Goal: Book appointment/travel/reservation

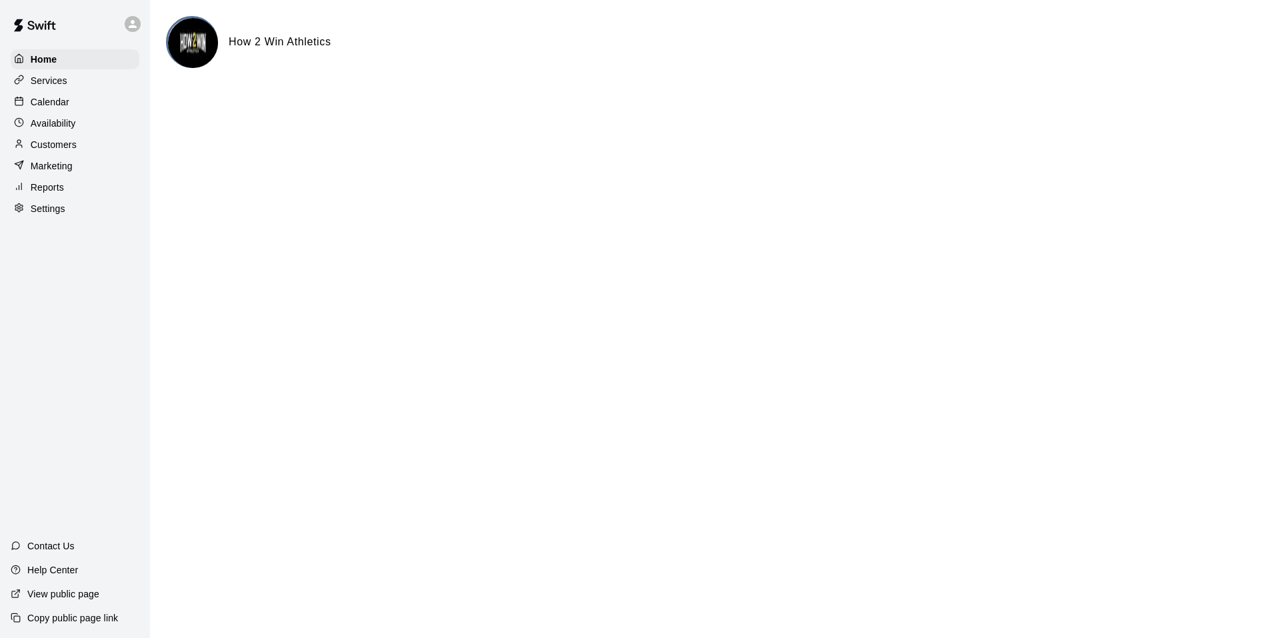
click at [81, 83] on div "Services" at bounding box center [75, 81] width 129 height 20
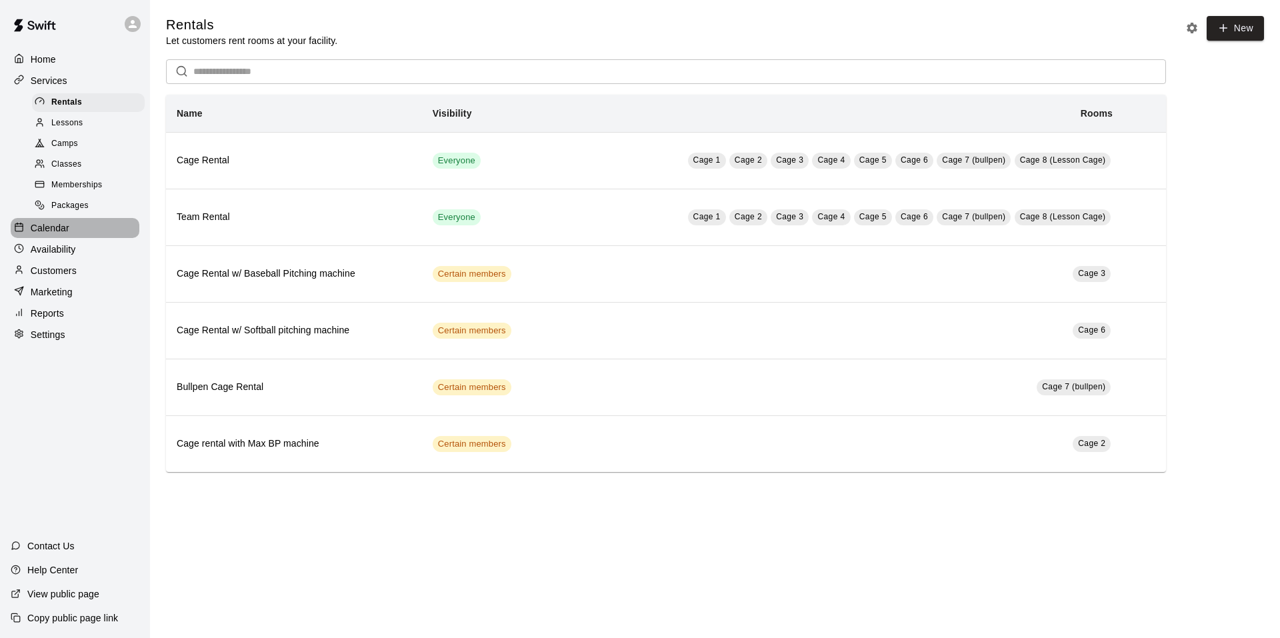
click at [65, 231] on p "Calendar" at bounding box center [50, 227] width 39 height 13
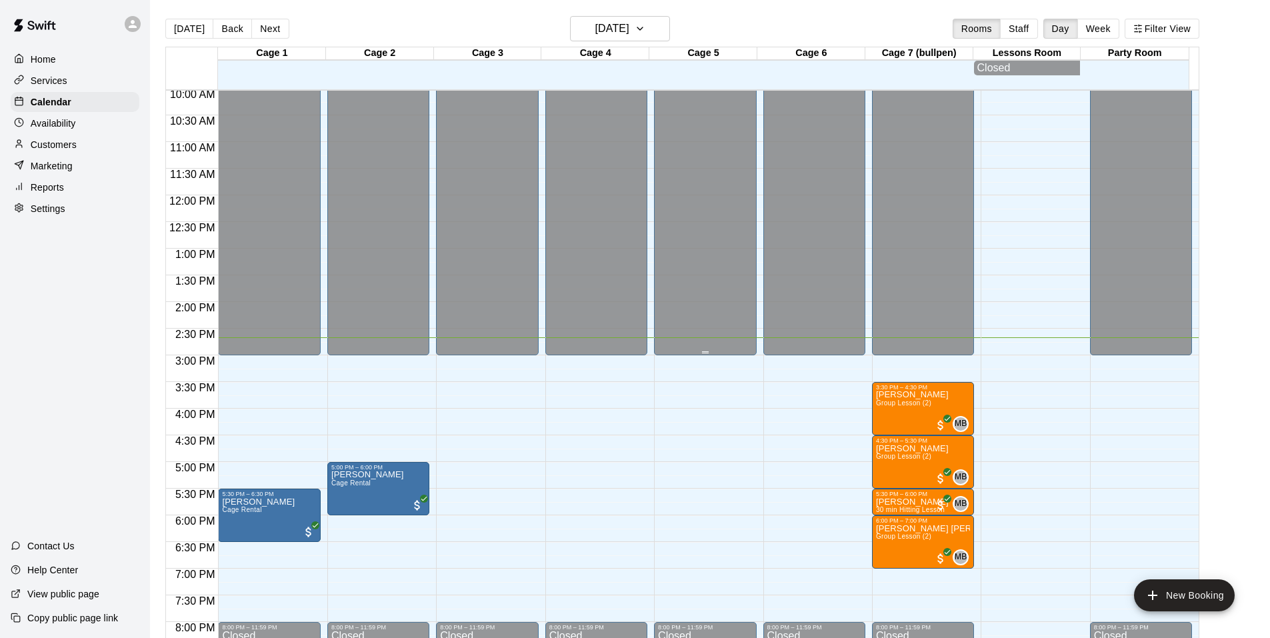
scroll to position [609, 0]
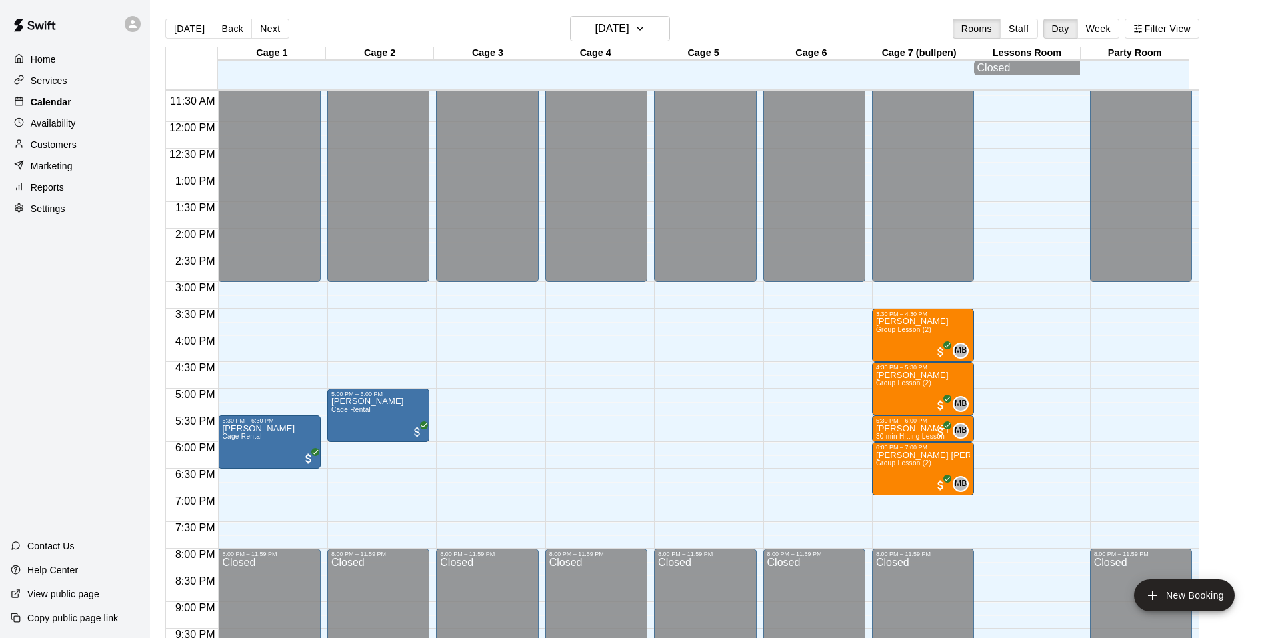
click at [71, 100] on div "Calendar" at bounding box center [75, 102] width 129 height 20
click at [64, 55] on div "Home" at bounding box center [75, 59] width 129 height 20
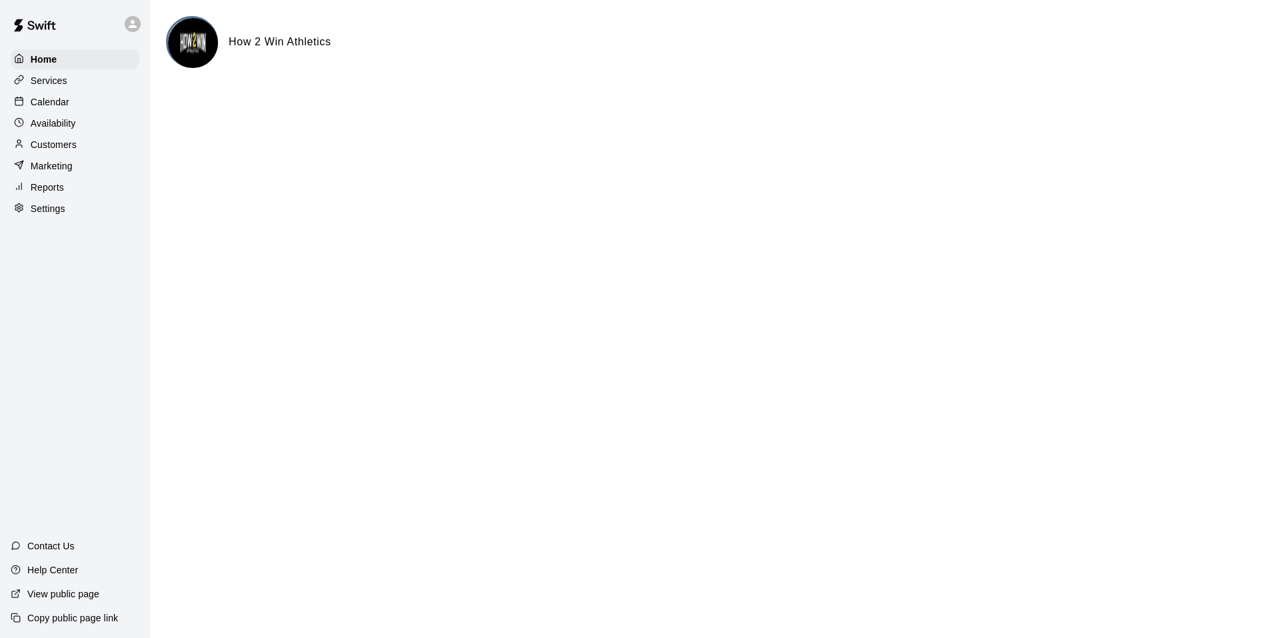
click at [66, 97] on p "Calendar" at bounding box center [50, 101] width 39 height 13
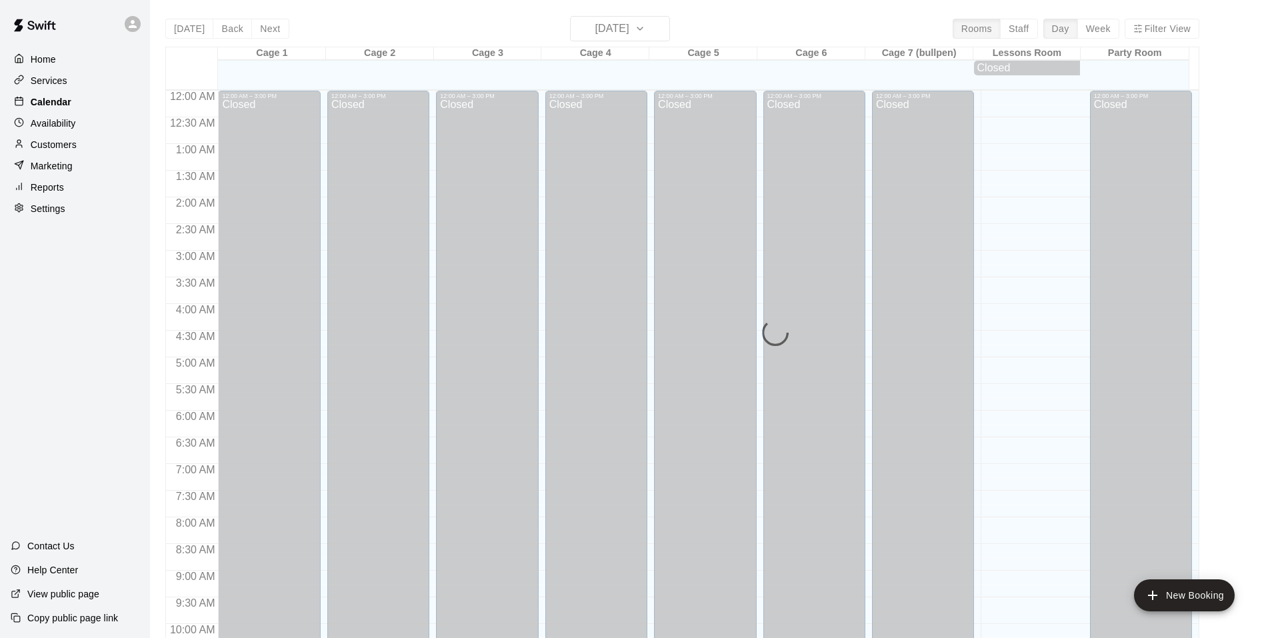
scroll to position [675, 0]
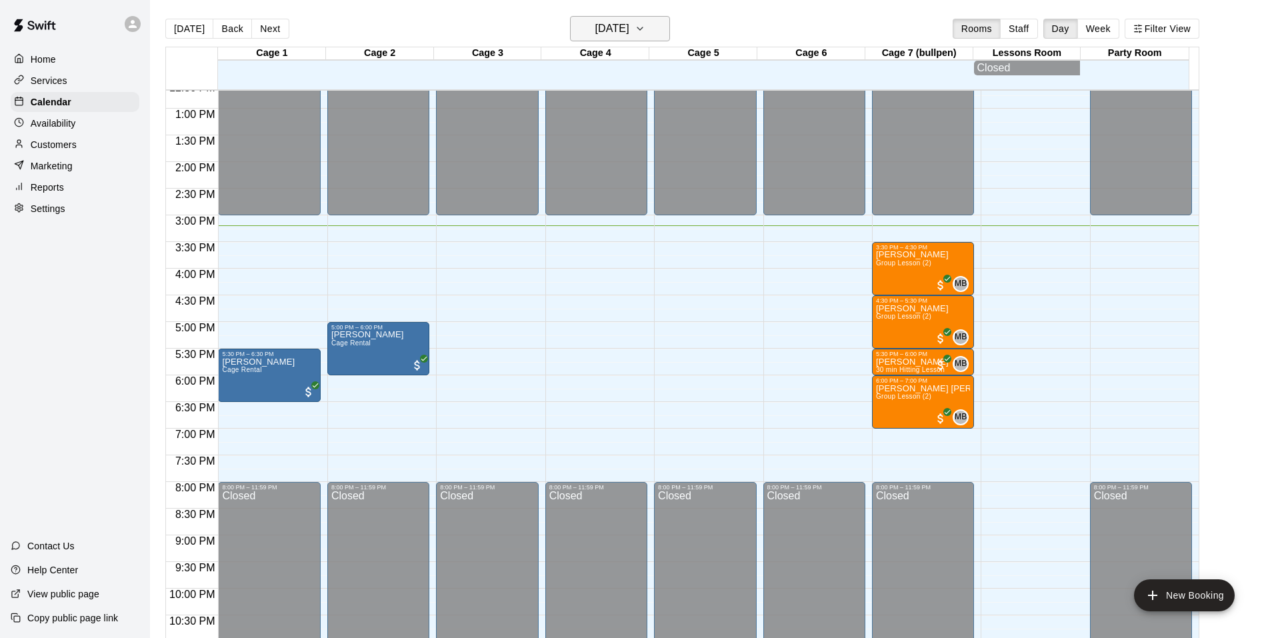
click at [629, 27] on h6 "[DATE]" at bounding box center [612, 28] width 34 height 19
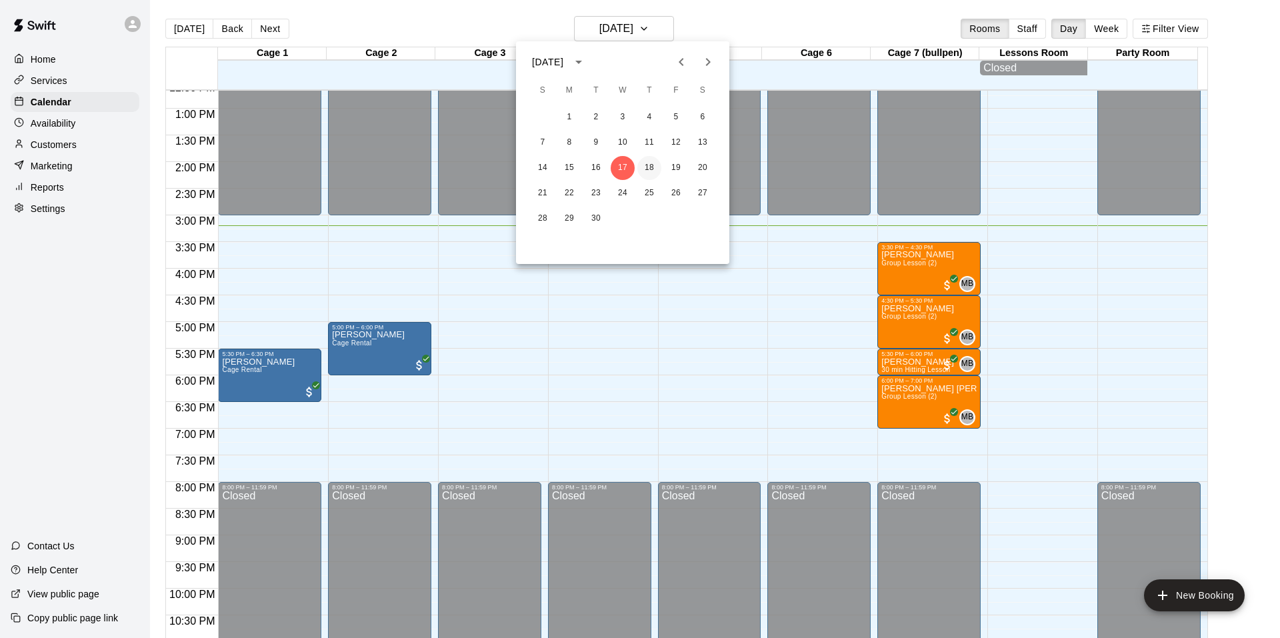
click at [653, 165] on button "18" at bounding box center [649, 168] width 24 height 24
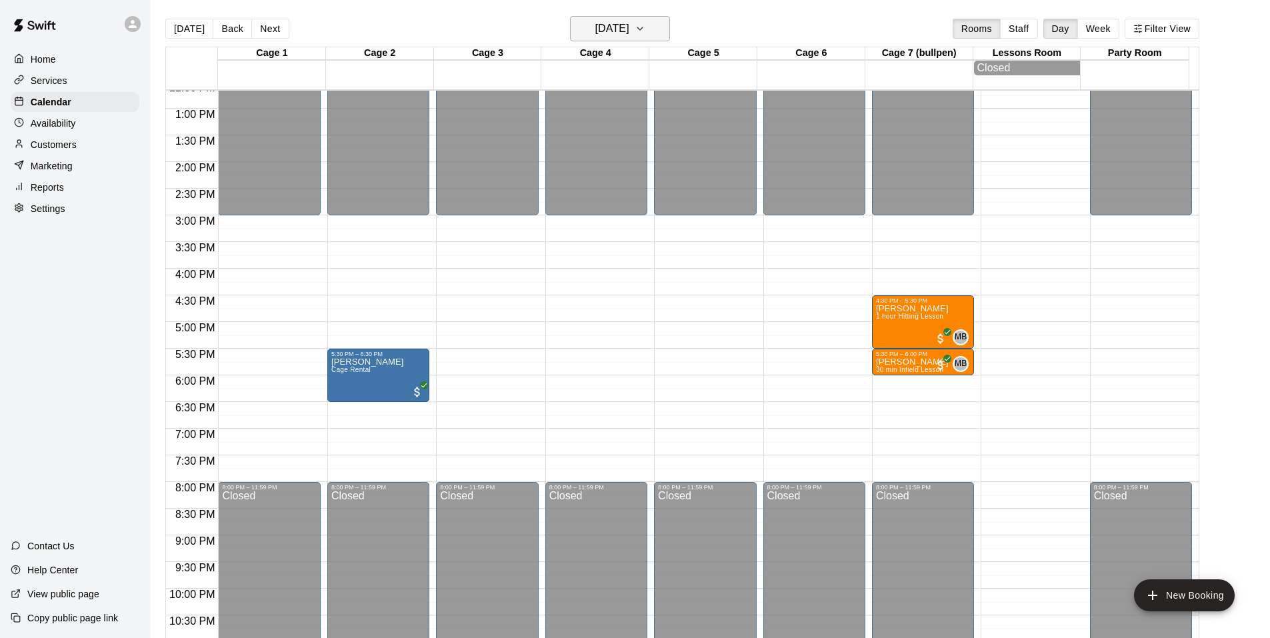
click at [645, 28] on icon "button" at bounding box center [640, 29] width 11 height 16
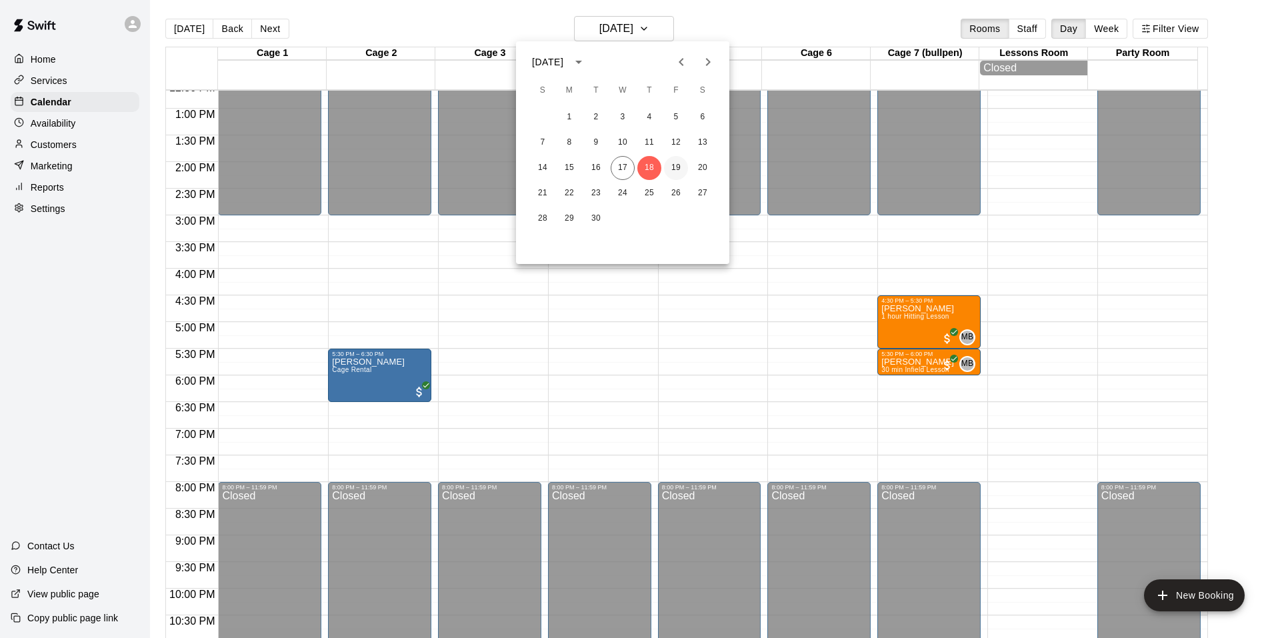
click at [676, 169] on button "19" at bounding box center [676, 168] width 24 height 24
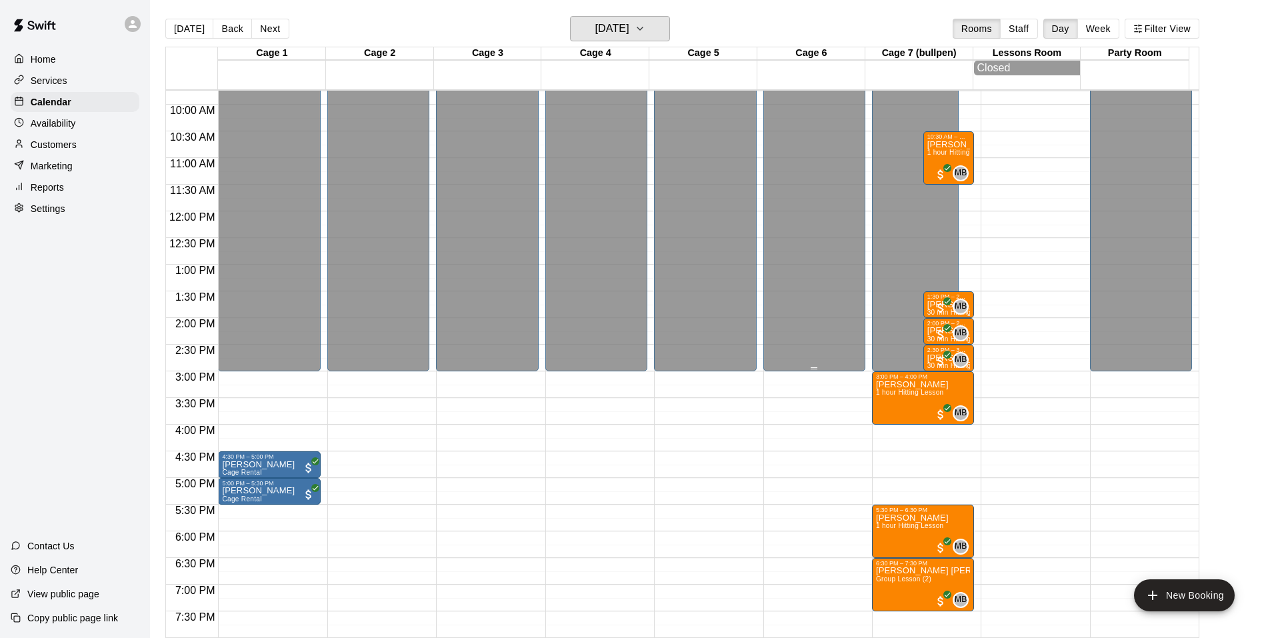
scroll to position [454, 0]
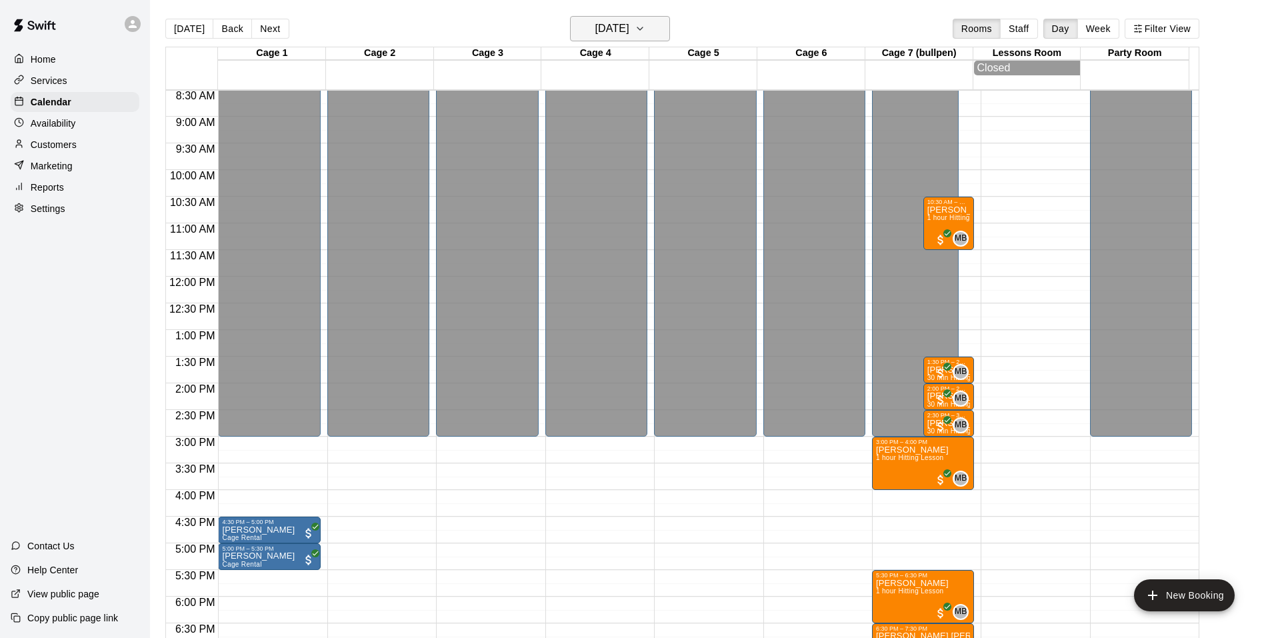
click at [645, 31] on icon "button" at bounding box center [640, 29] width 11 height 16
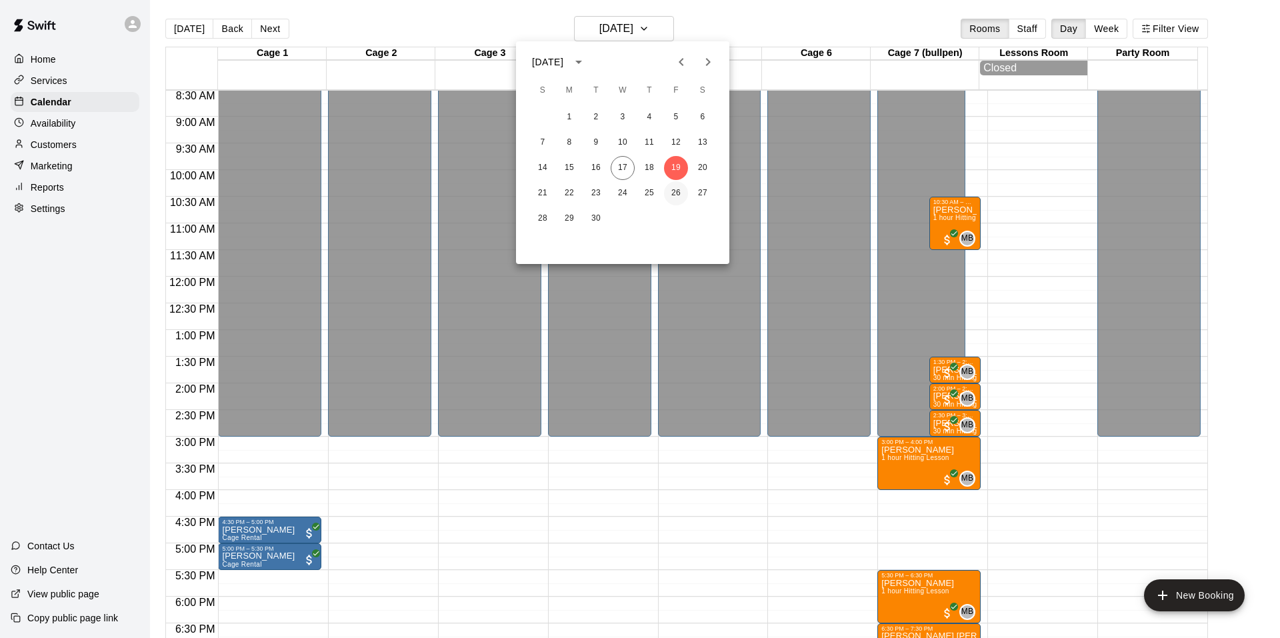
click at [669, 188] on button "26" at bounding box center [676, 193] width 24 height 24
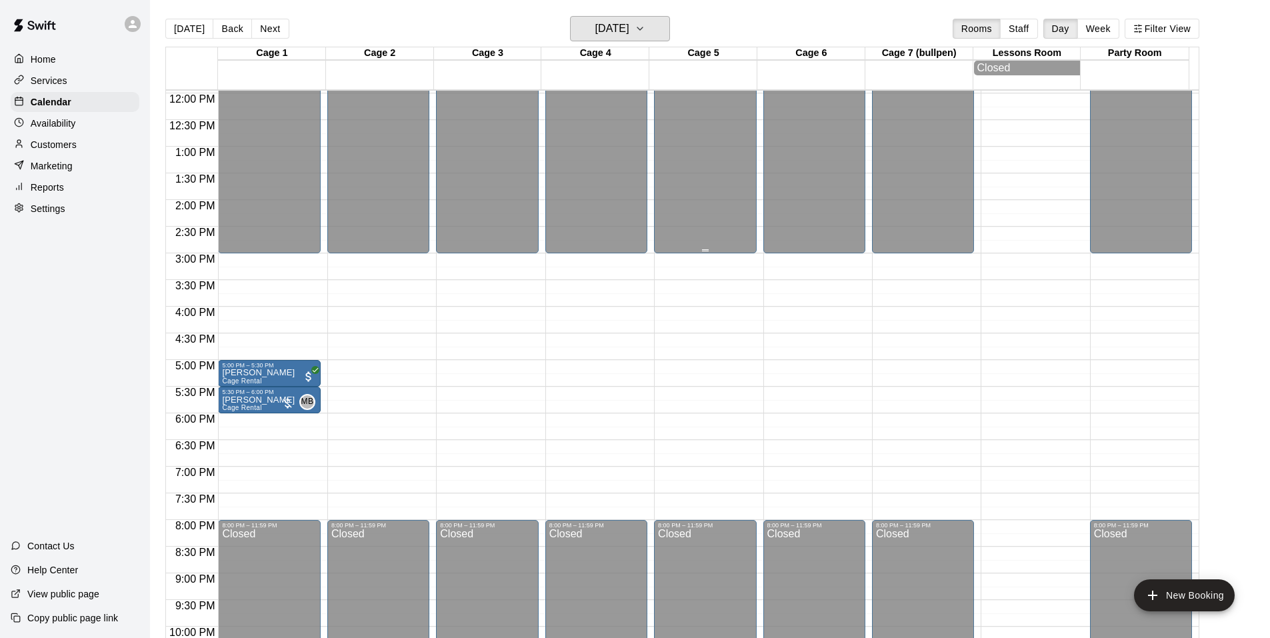
scroll to position [521, 0]
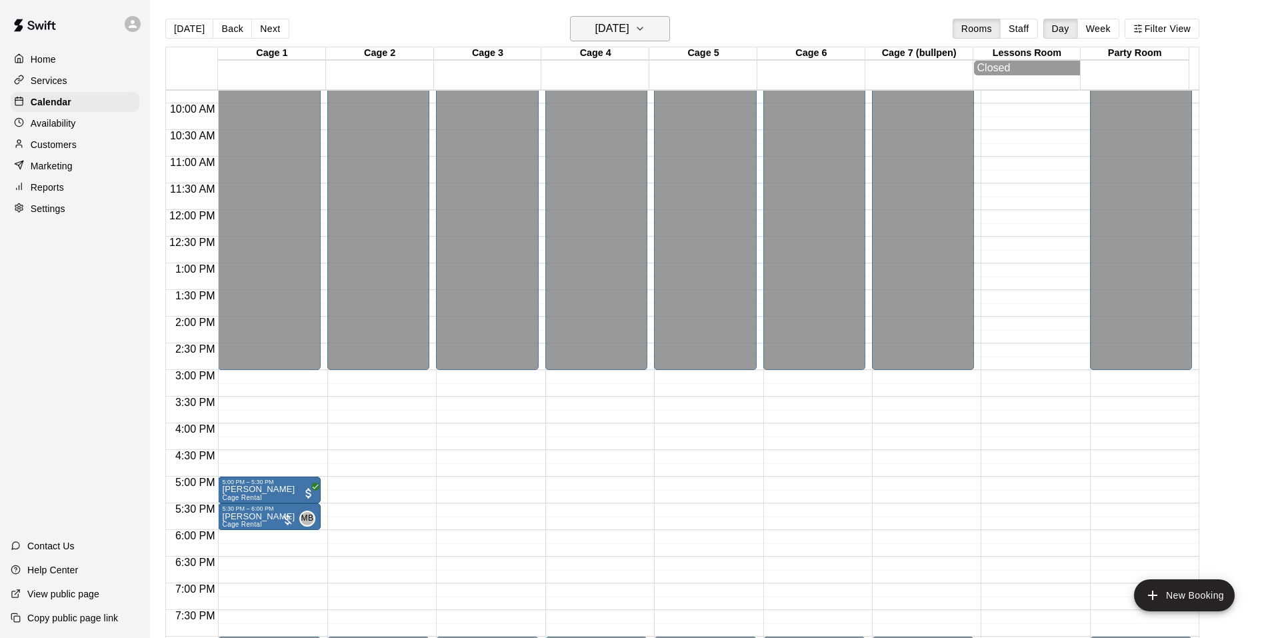
click at [645, 22] on icon "button" at bounding box center [640, 29] width 11 height 16
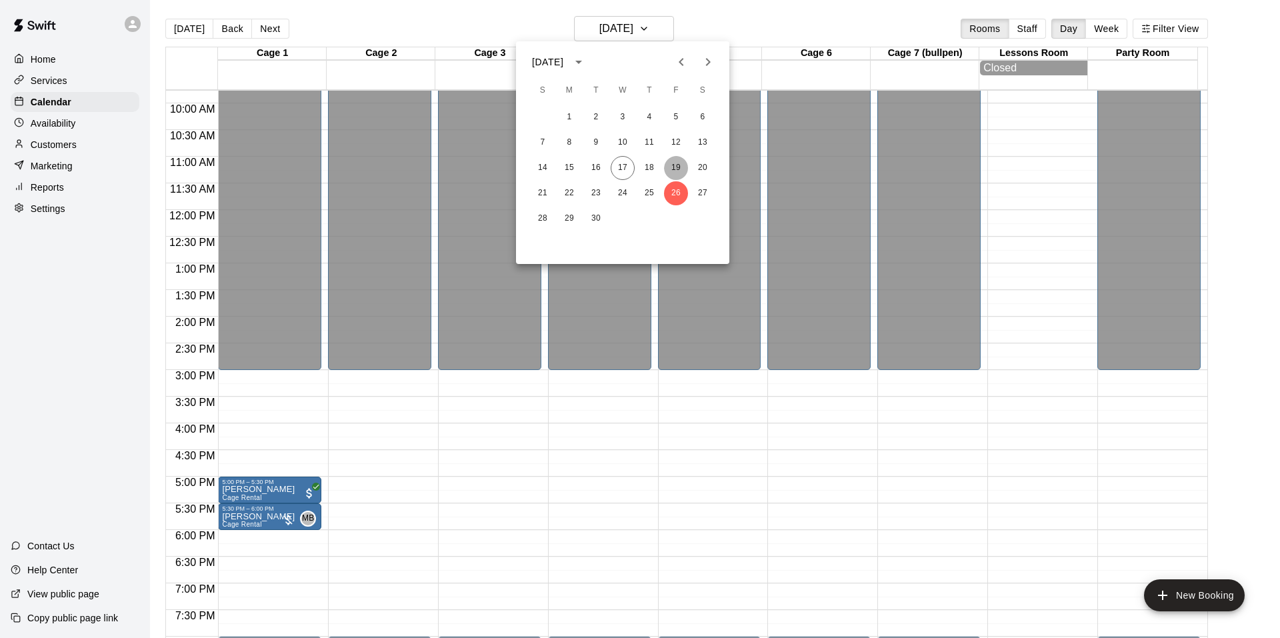
click at [687, 169] on button "19" at bounding box center [676, 168] width 24 height 24
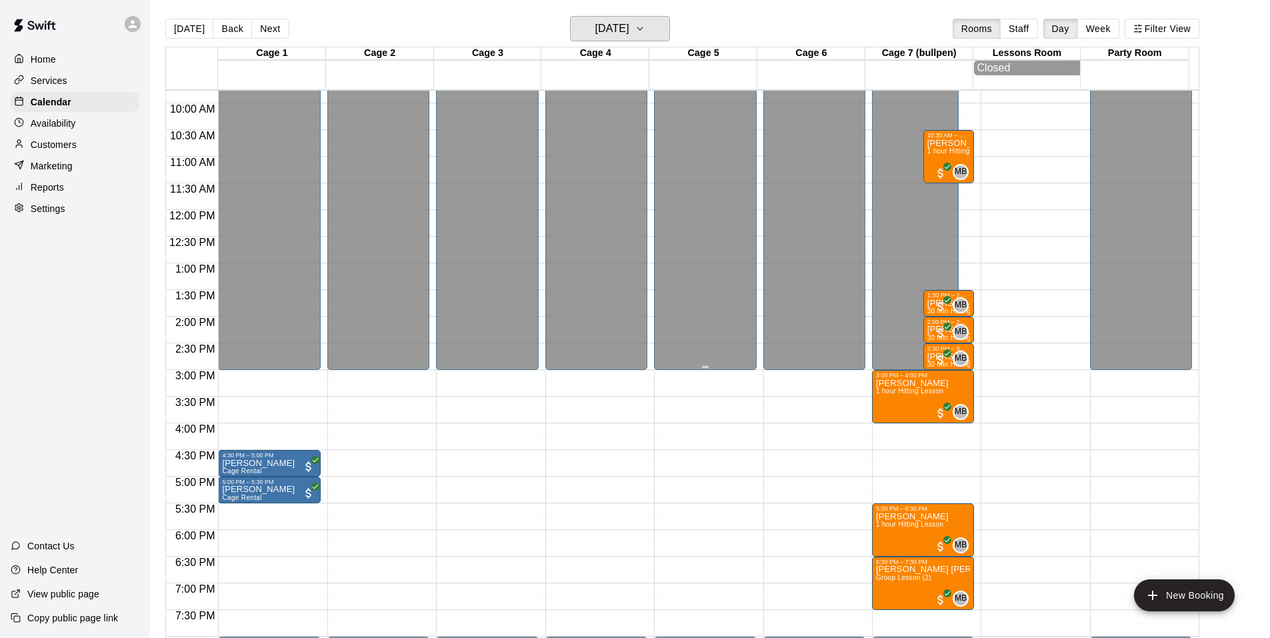
scroll to position [587, 0]
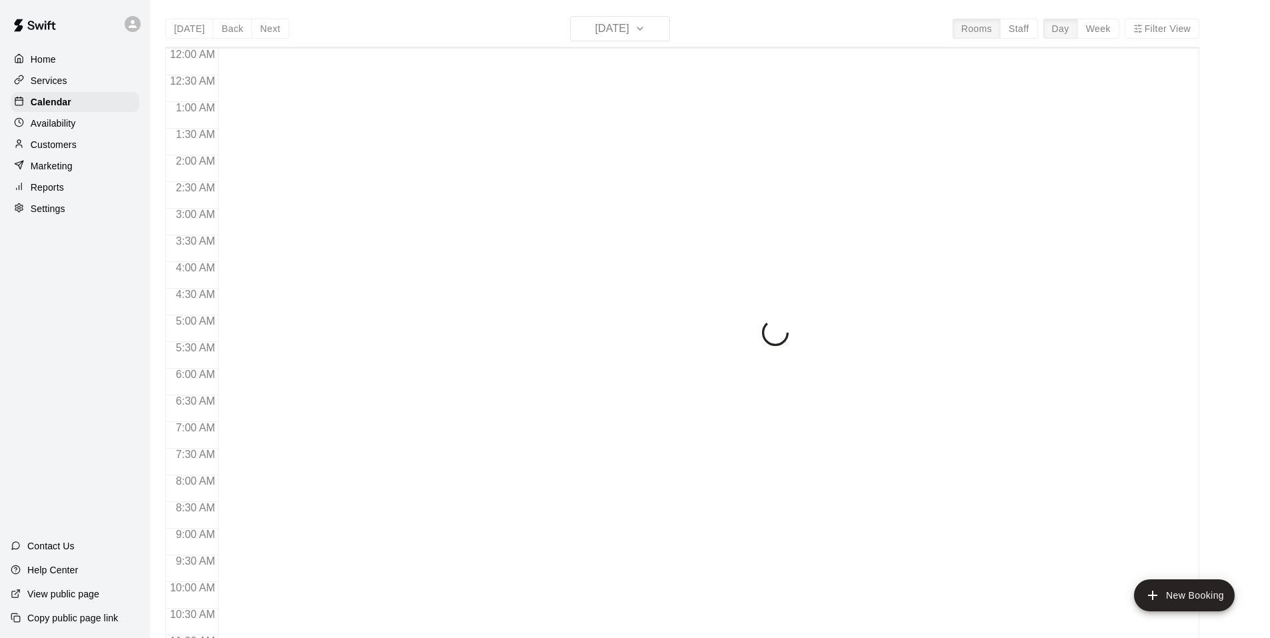
scroll to position [675, 0]
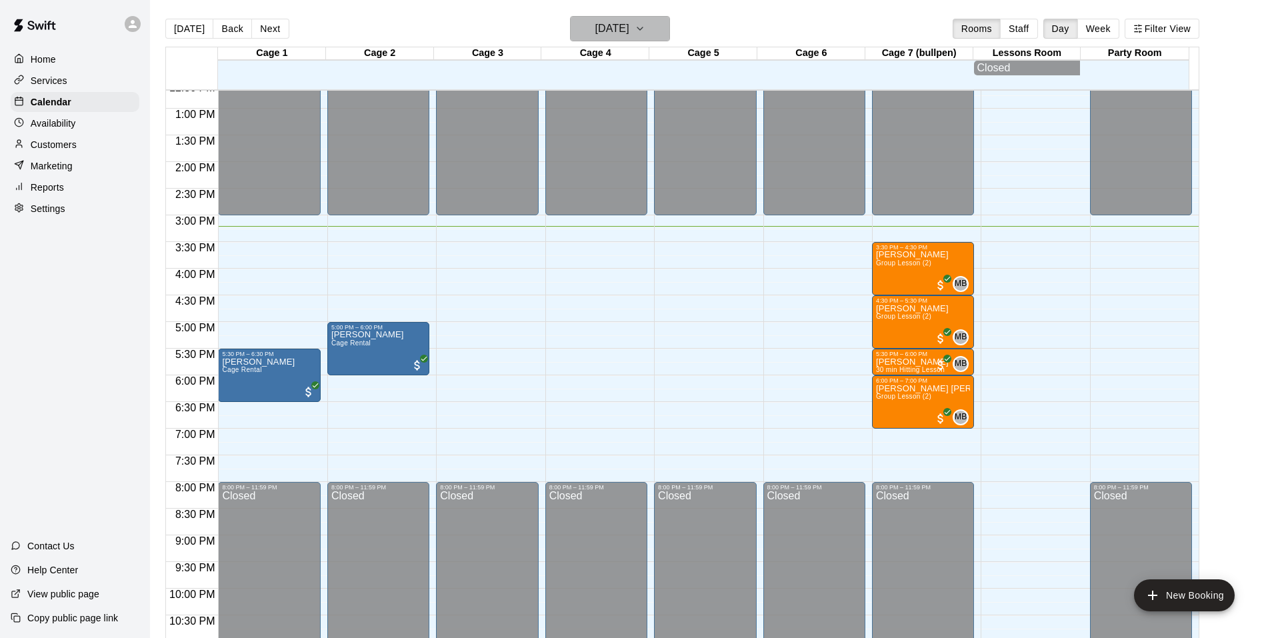
click at [645, 31] on icon "button" at bounding box center [640, 29] width 11 height 16
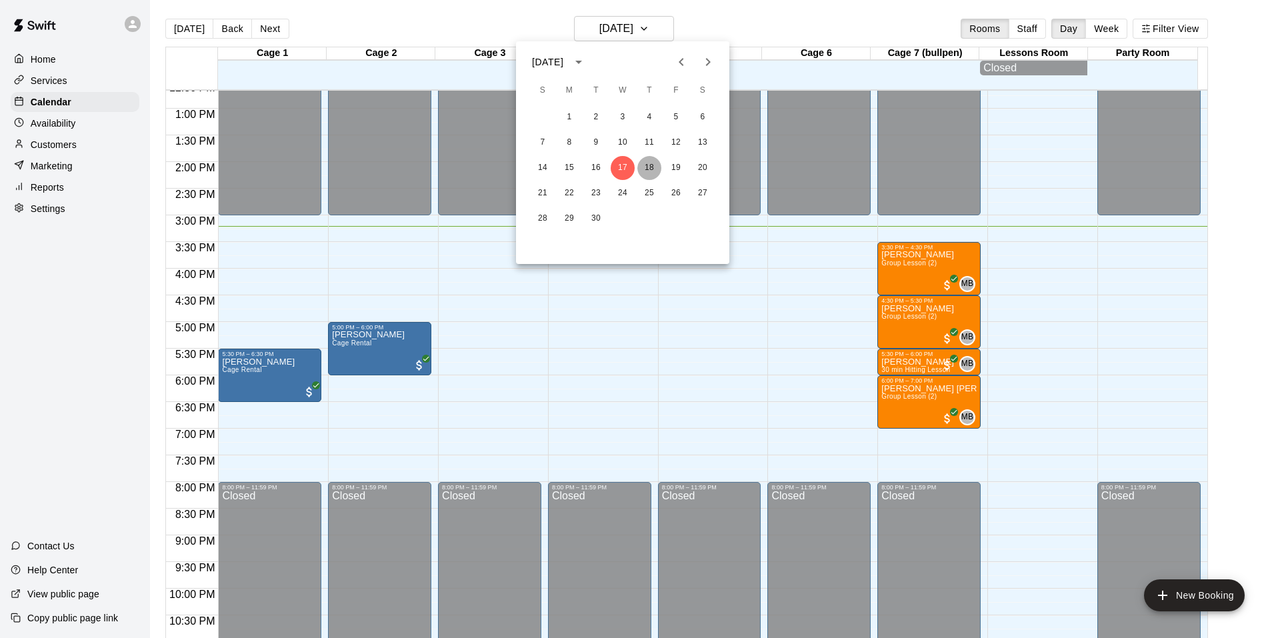
click at [649, 163] on button "18" at bounding box center [649, 168] width 24 height 24
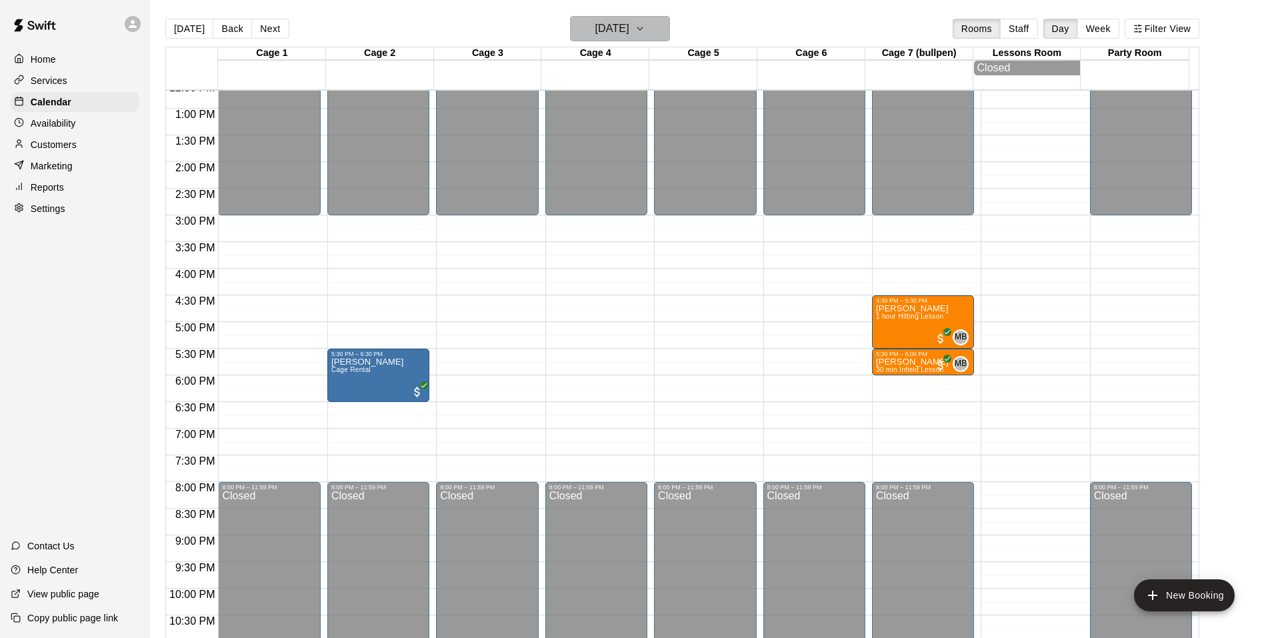
click at [645, 24] on icon "button" at bounding box center [640, 29] width 11 height 16
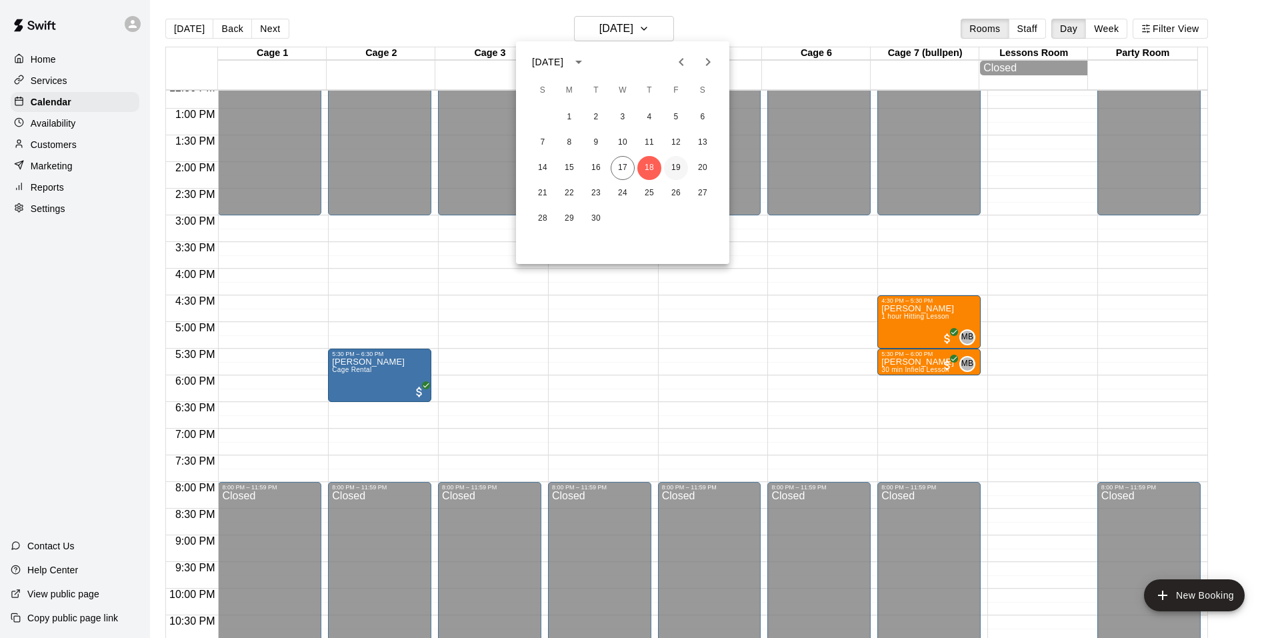
click at [672, 168] on button "19" at bounding box center [676, 168] width 24 height 24
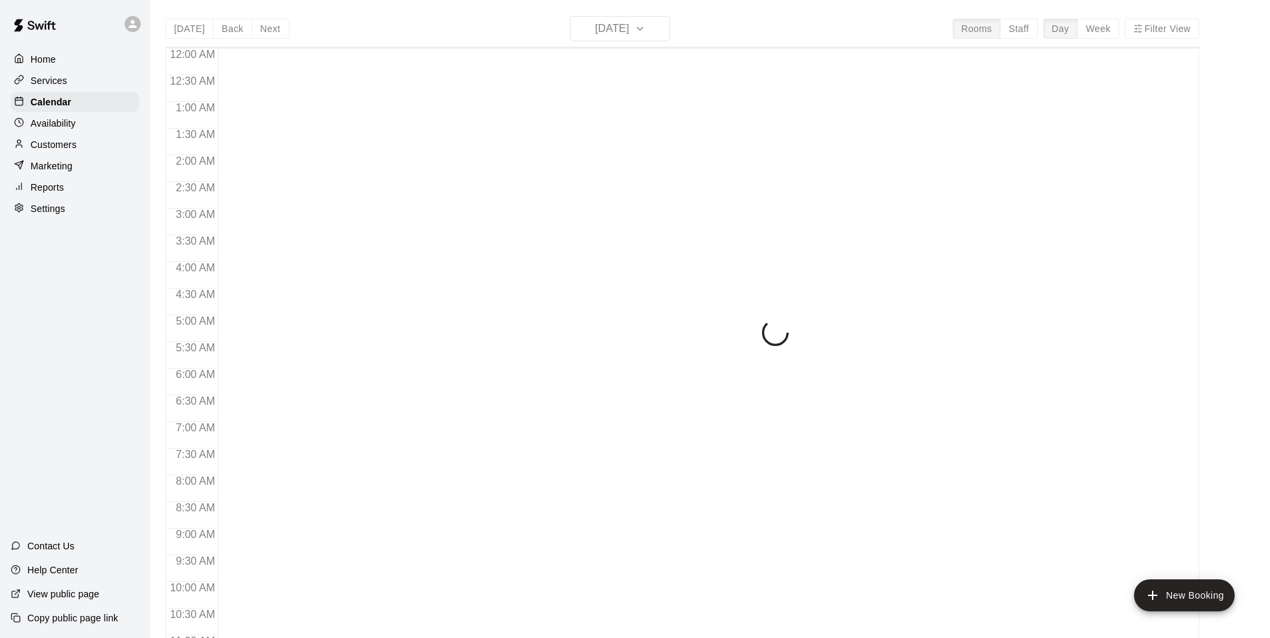
scroll to position [675, 0]
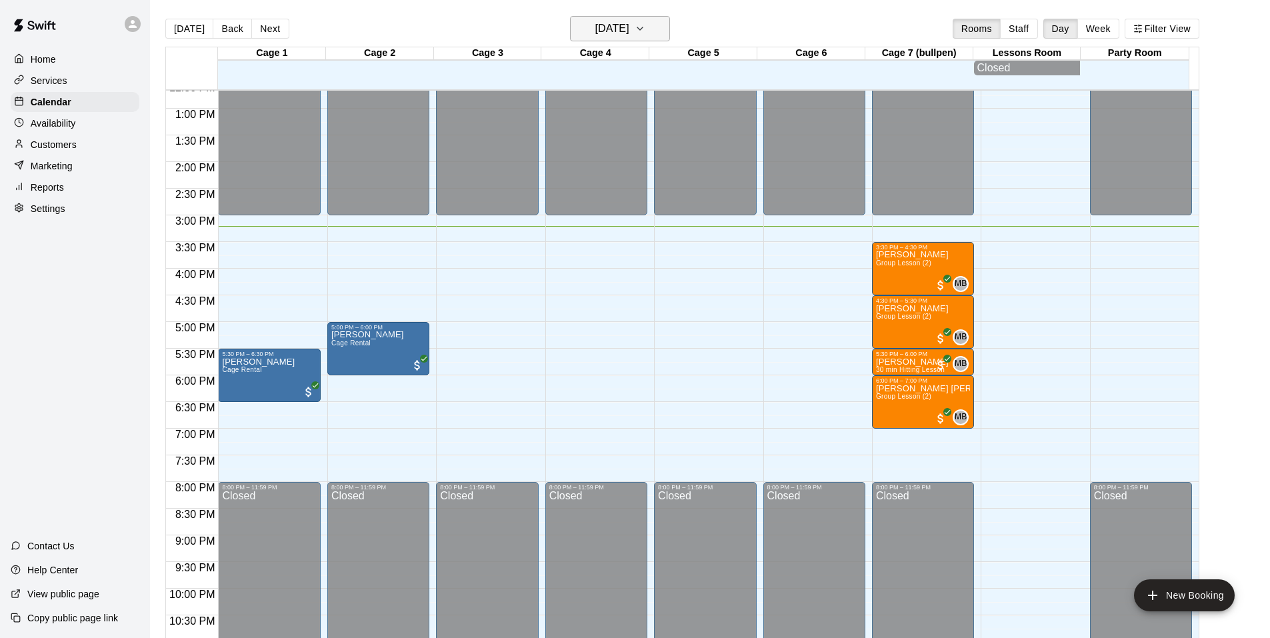
click at [629, 27] on h6 "[DATE]" at bounding box center [612, 28] width 34 height 19
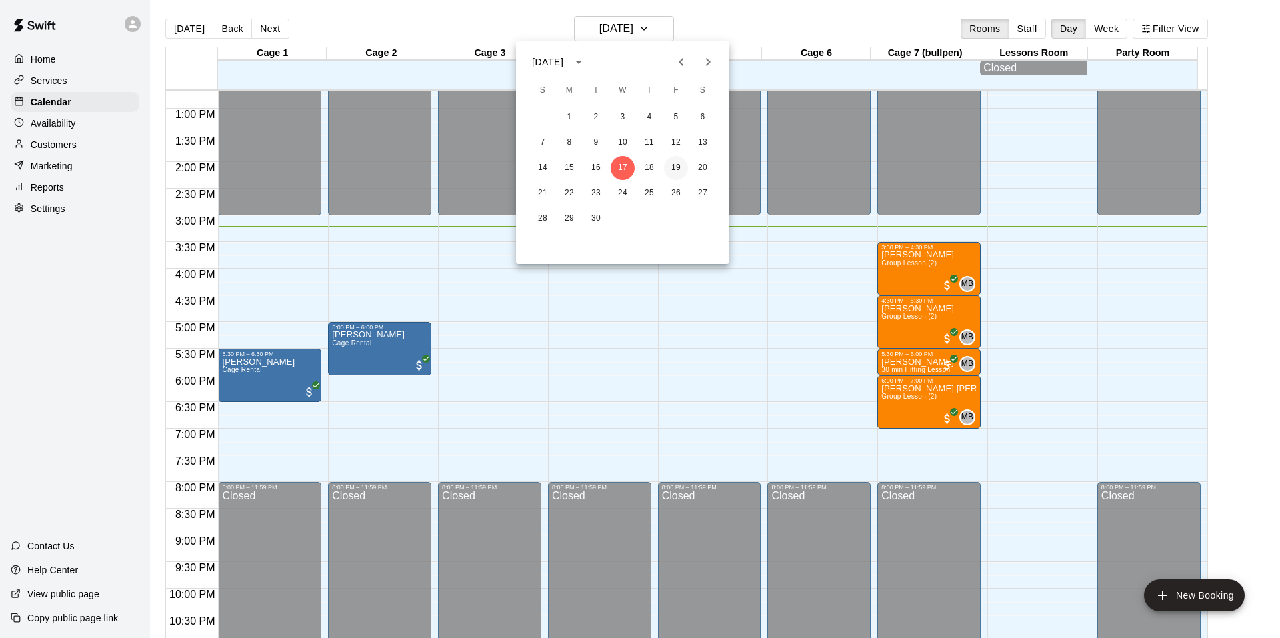
click at [676, 170] on button "19" at bounding box center [676, 168] width 24 height 24
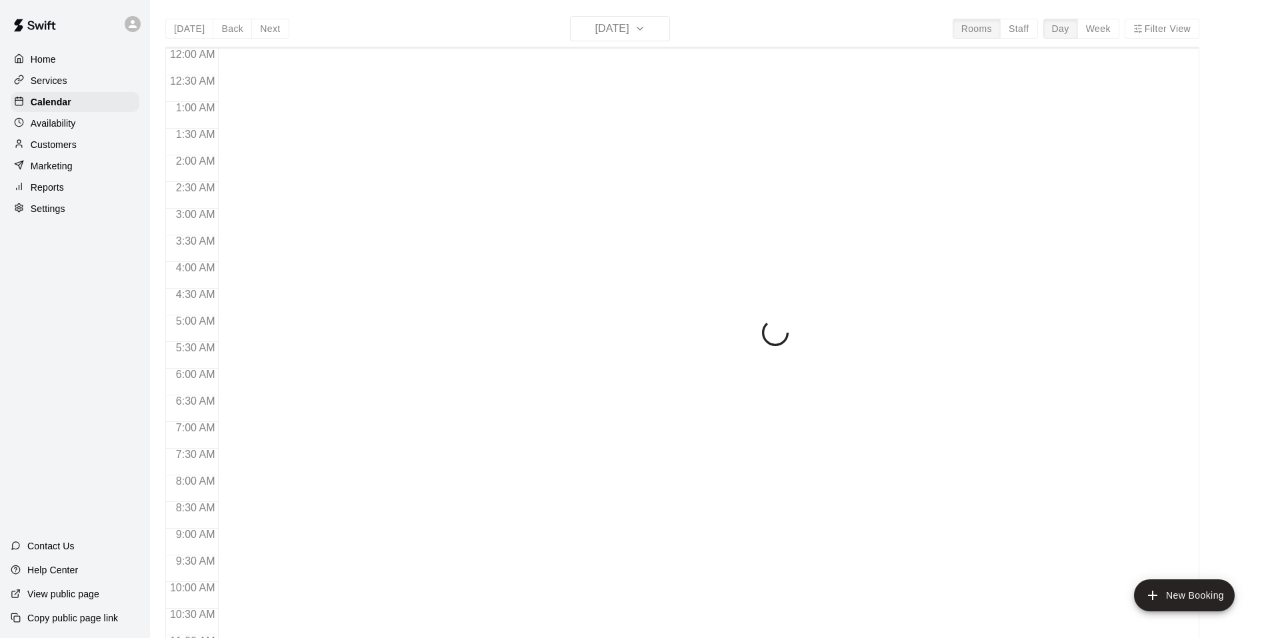
scroll to position [675, 0]
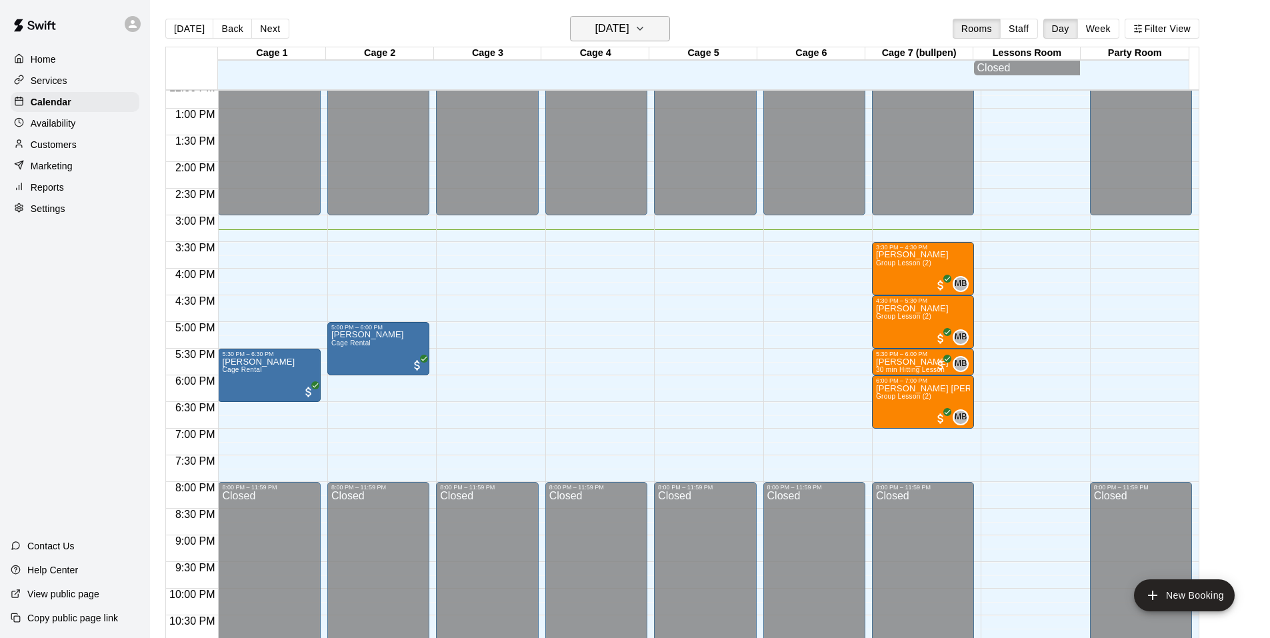
click at [629, 29] on h6 "[DATE]" at bounding box center [612, 28] width 34 height 19
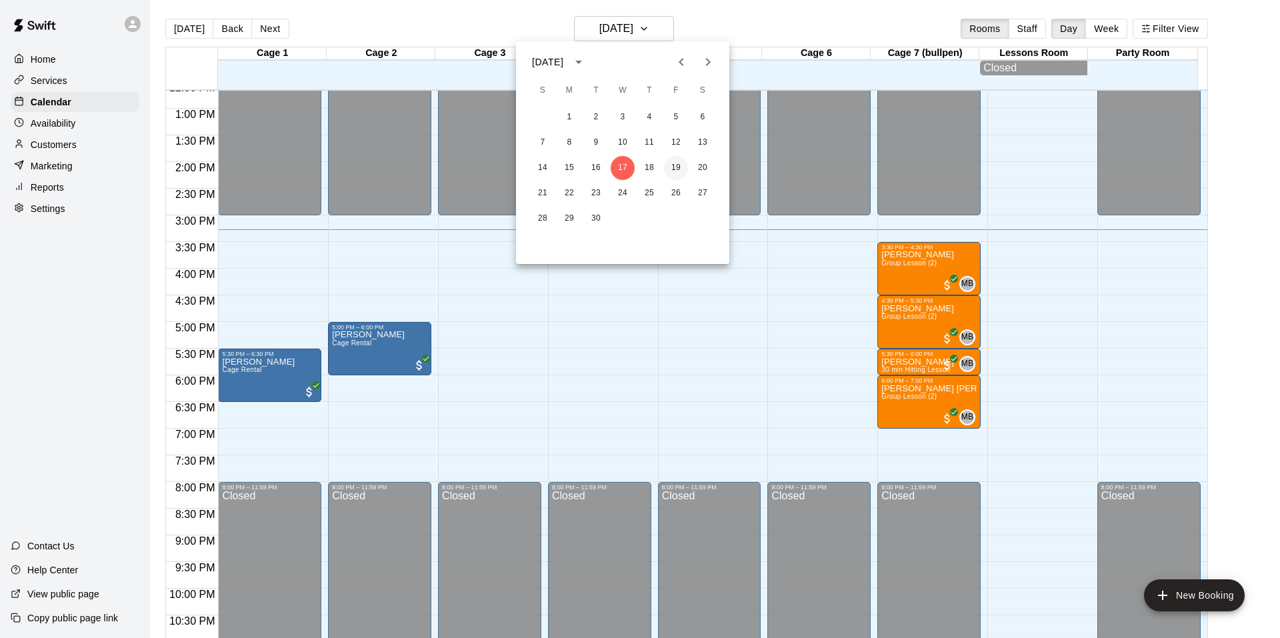
click at [679, 165] on button "19" at bounding box center [676, 168] width 24 height 24
